Goal: Task Accomplishment & Management: Manage account settings

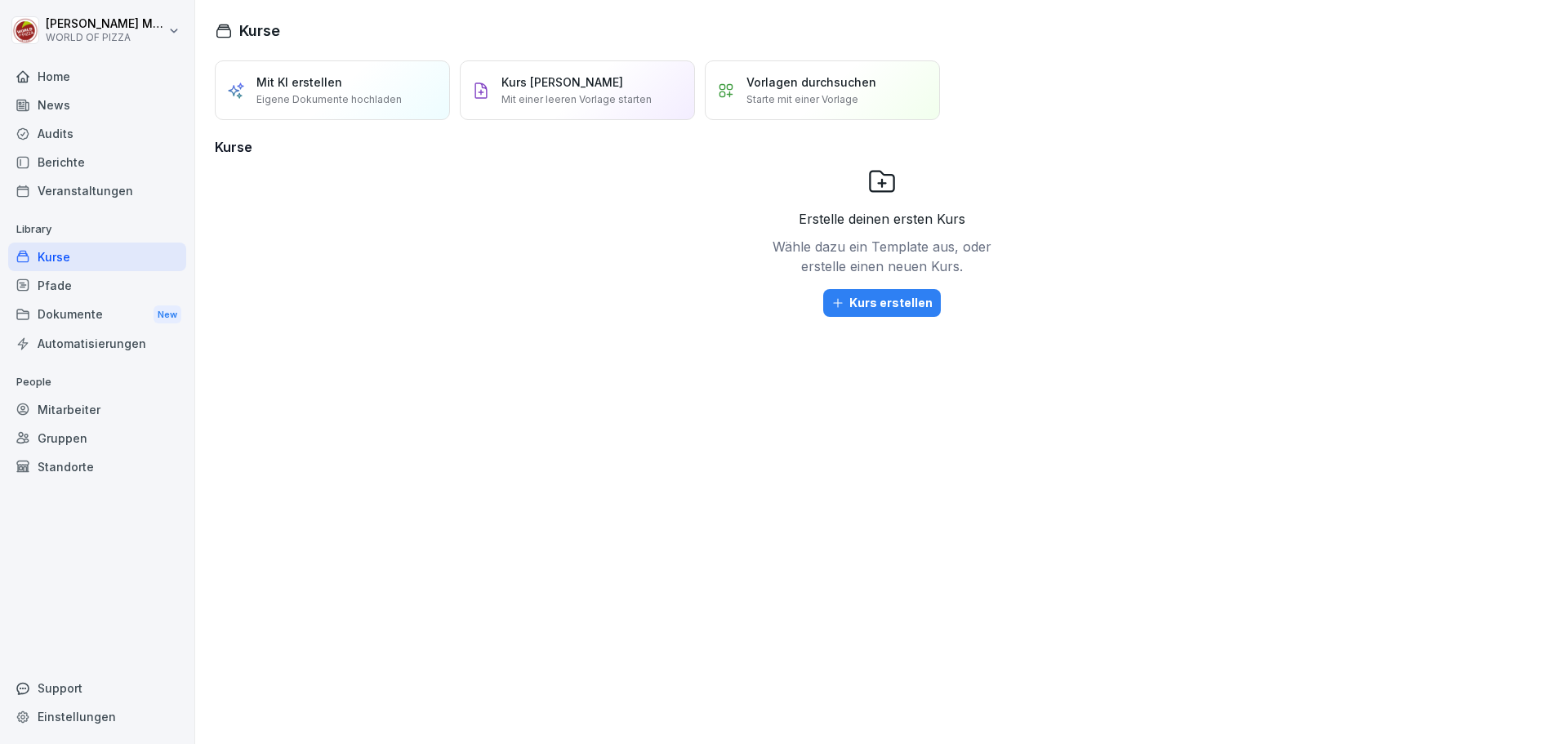
click at [94, 414] on div "Mitarbeiter" at bounding box center [97, 409] width 178 height 28
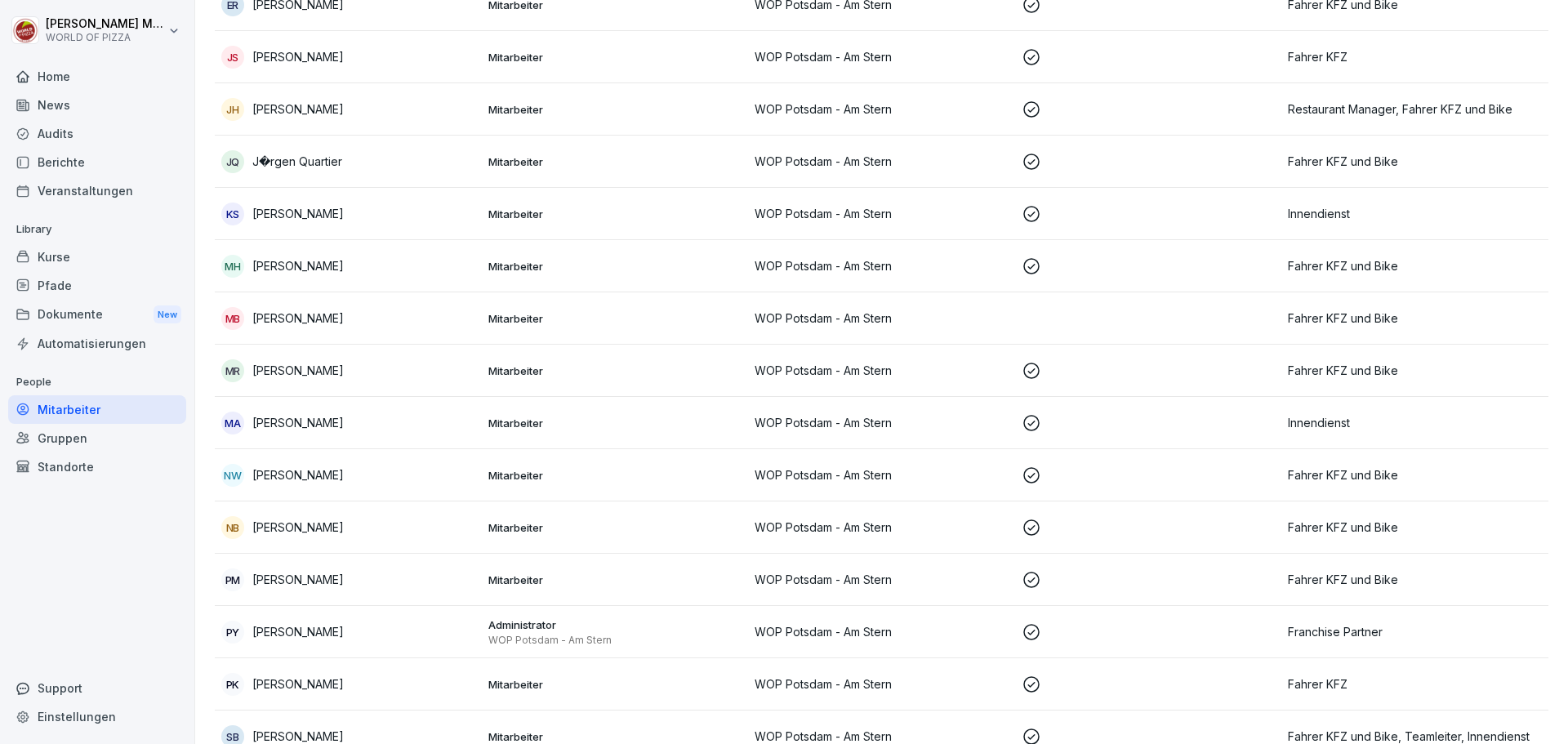
scroll to position [654, 0]
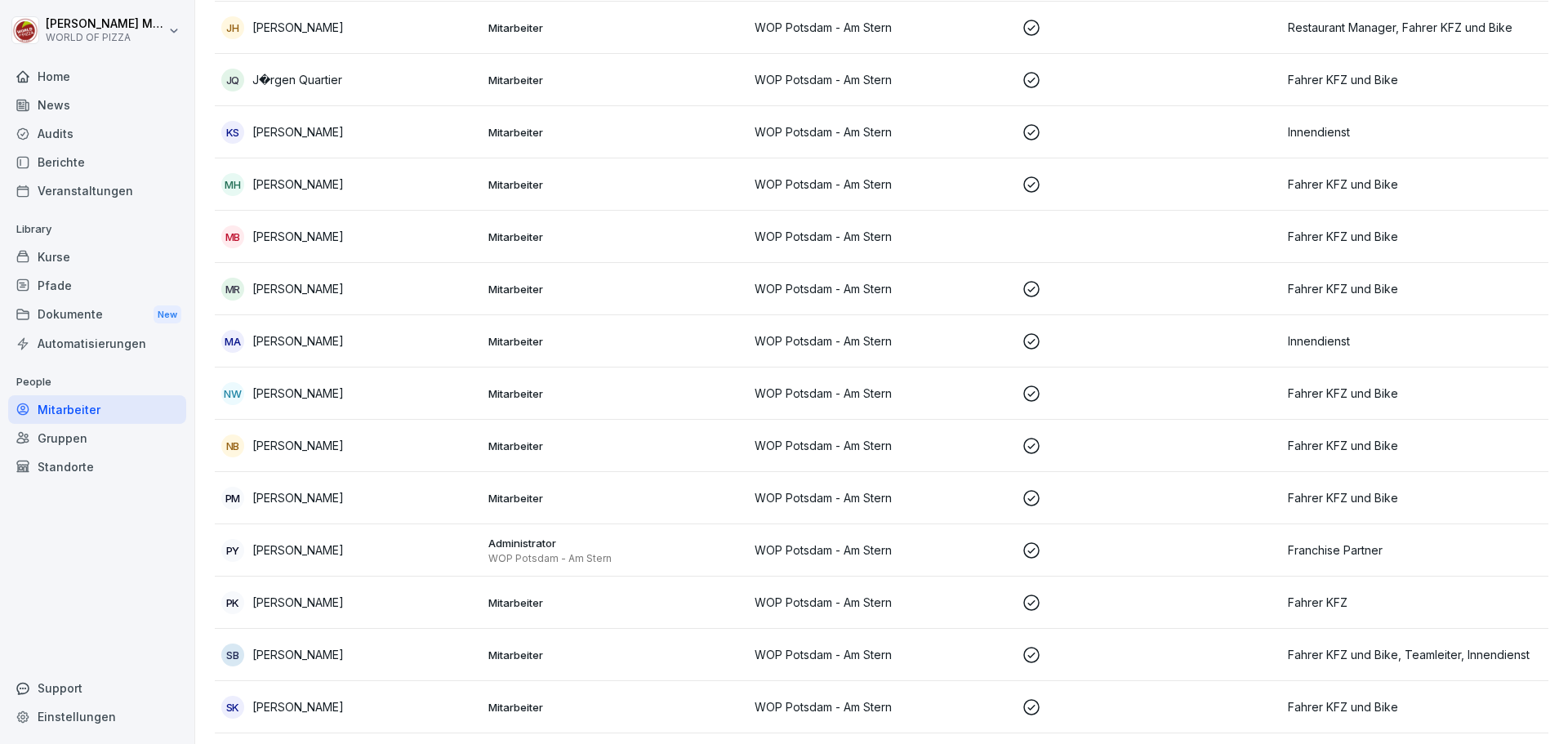
click at [317, 605] on p "[PERSON_NAME]" at bounding box center [298, 602] width 91 height 17
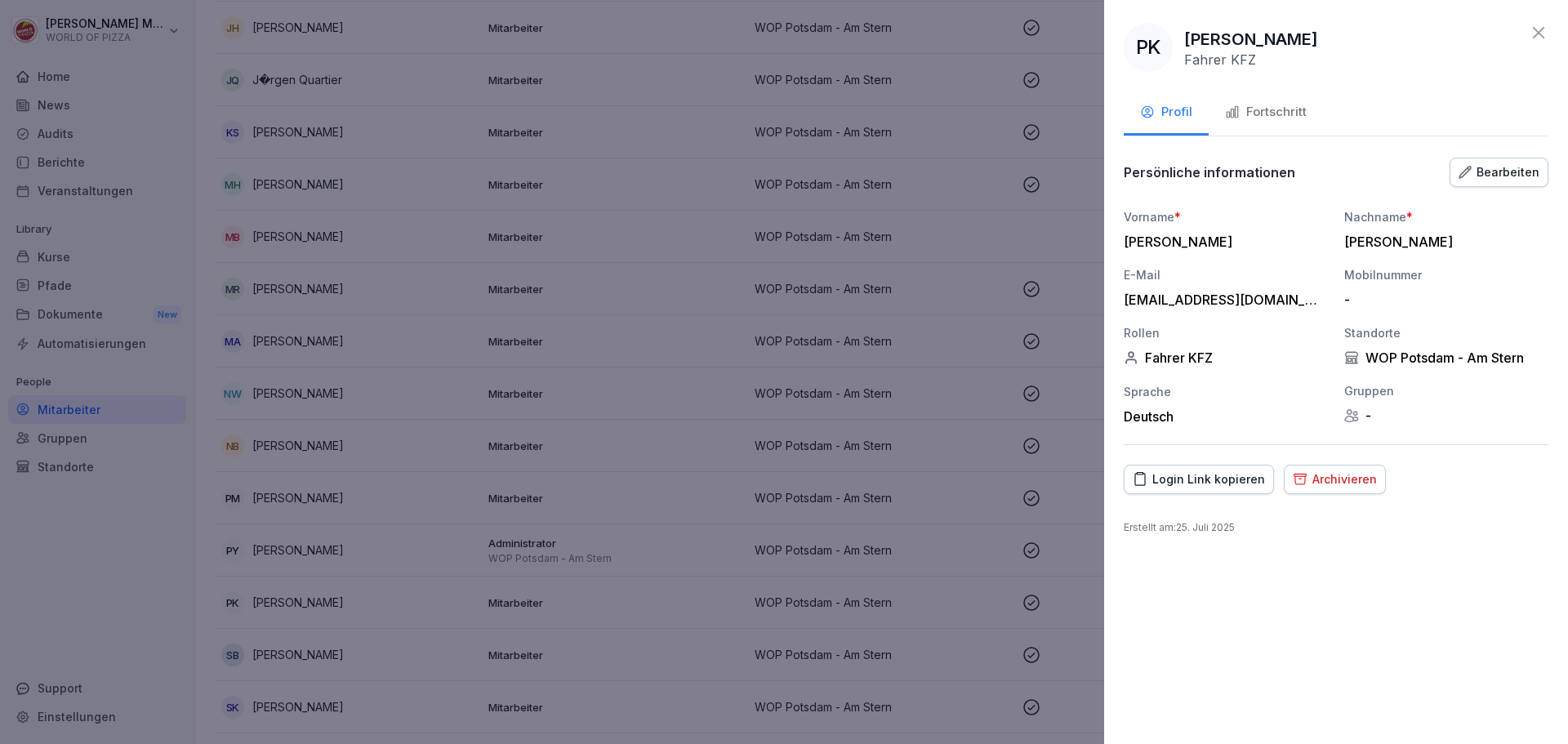
click at [1481, 172] on div "Bearbeiten" at bounding box center [1499, 172] width 81 height 18
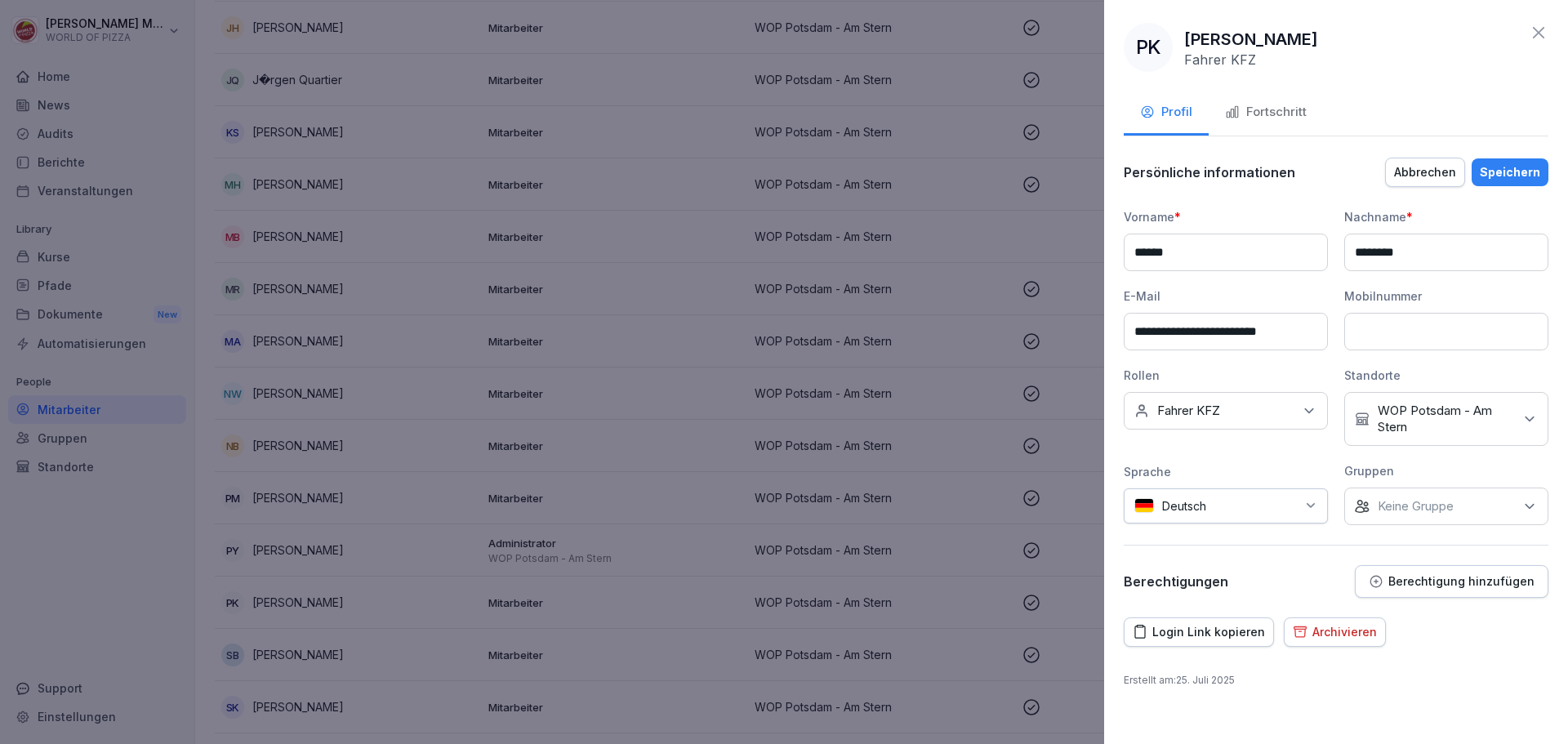
click at [1431, 513] on p "Keine Gruppe" at bounding box center [1415, 506] width 76 height 16
click at [1243, 408] on div "Keine Rollen Fahrer KFZ" at bounding box center [1226, 410] width 204 height 37
click at [1207, 498] on label "Fahrer KFZ" at bounding box center [1189, 498] width 63 height 15
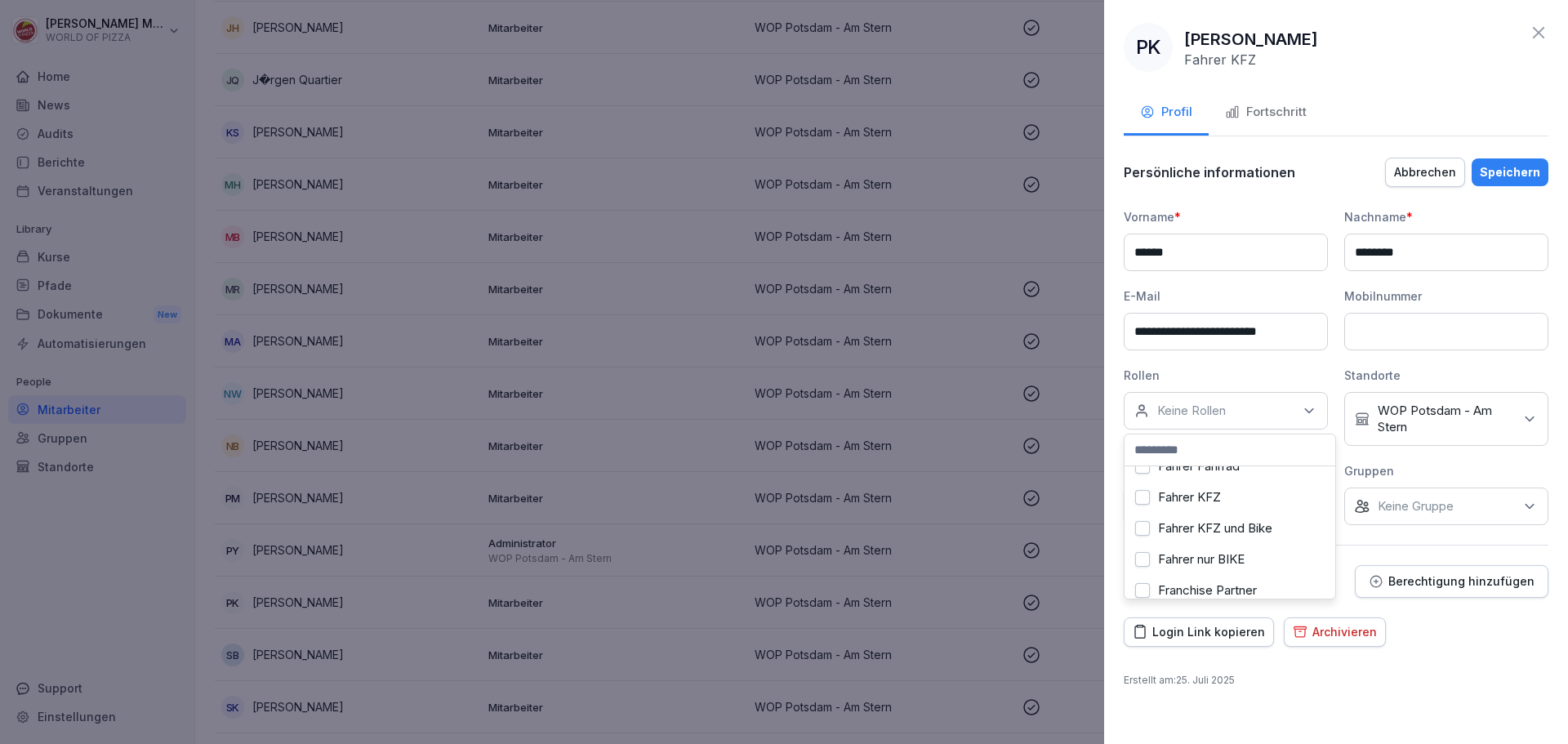
click at [1206, 529] on label "Fahrer KFZ und Bike" at bounding box center [1214, 529] width 114 height 15
click at [1194, 492] on label "Innendienst" at bounding box center [1190, 490] width 65 height 15
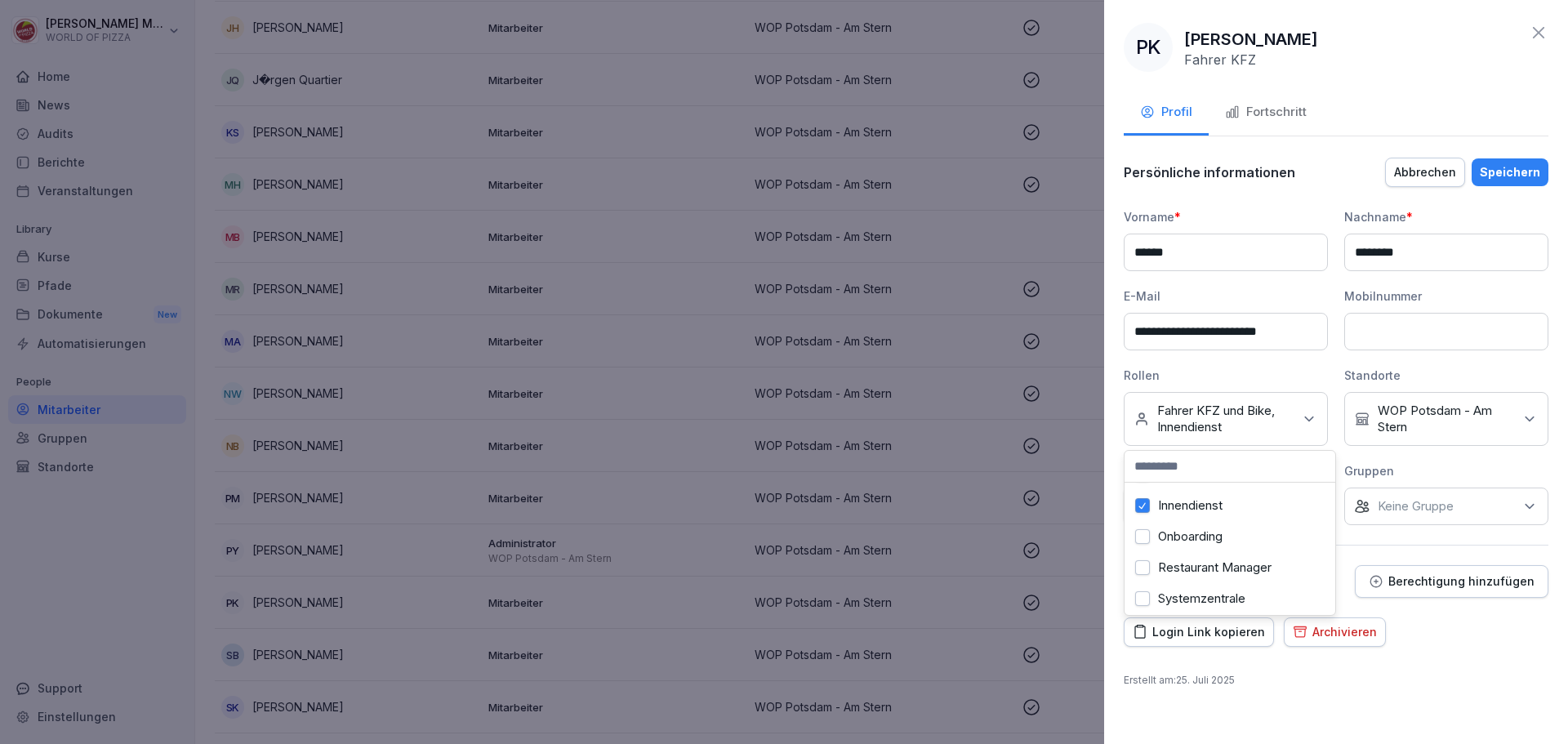
click at [1490, 666] on div "**********" at bounding box center [1336, 372] width 464 height 744
click at [1512, 177] on div "Speichern" at bounding box center [1510, 172] width 60 height 18
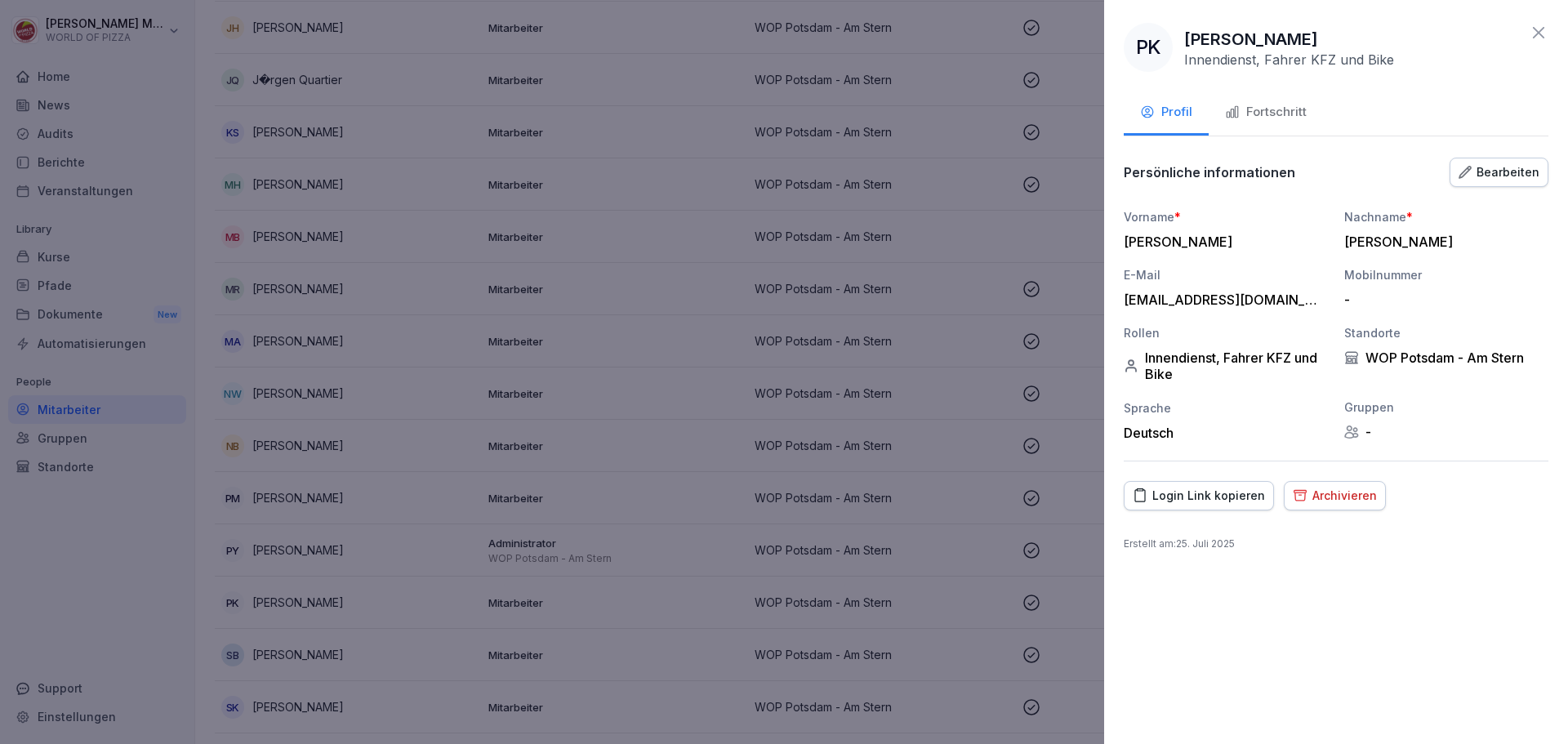
click at [1532, 29] on icon at bounding box center [1539, 33] width 20 height 20
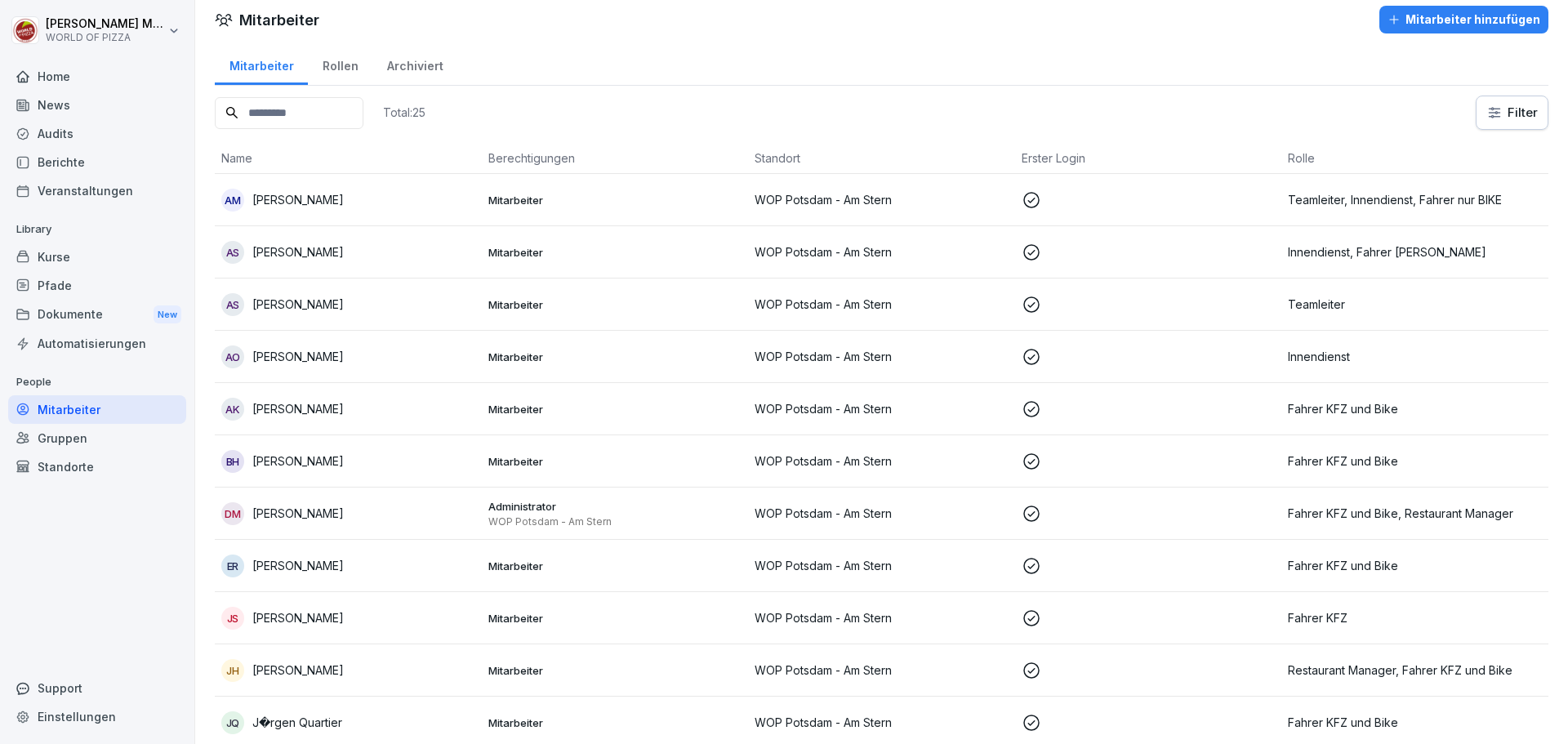
scroll to position [0, 0]
